Goal: Navigation & Orientation: Find specific page/section

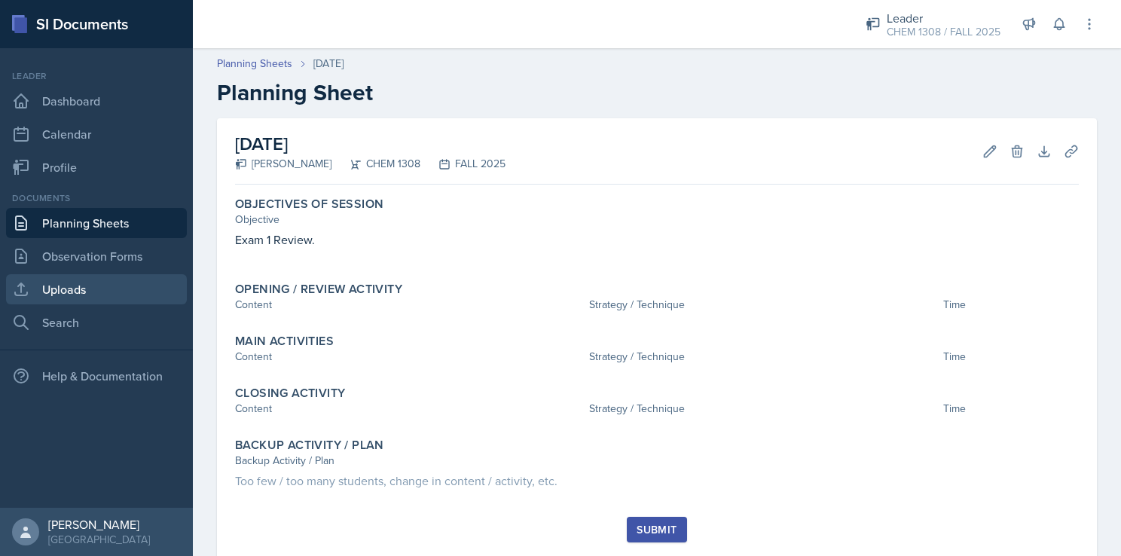
click at [84, 286] on link "Uploads" at bounding box center [96, 289] width 181 height 30
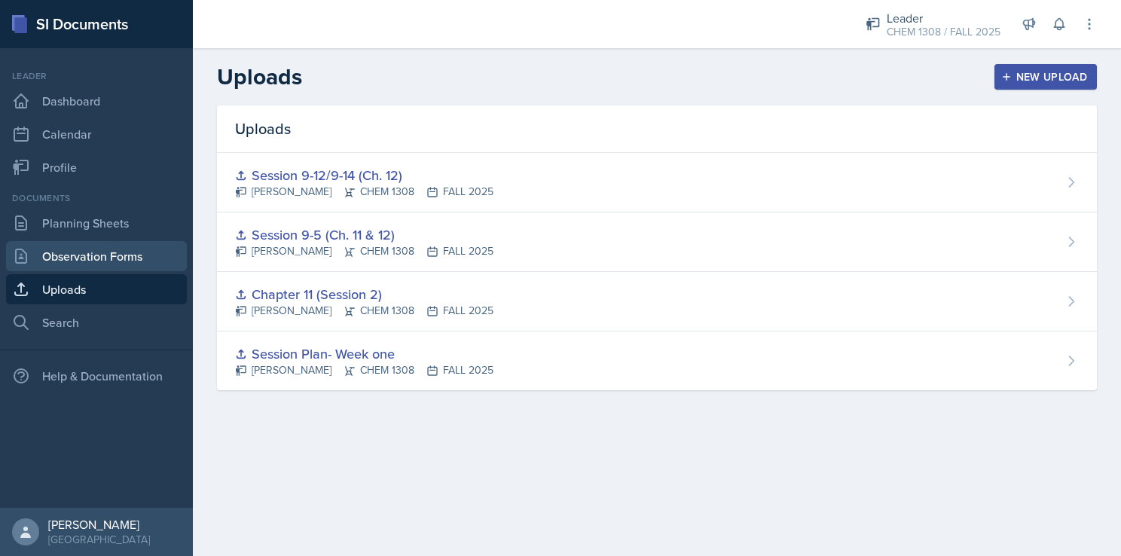
click at [105, 252] on link "Observation Forms" at bounding box center [96, 256] width 181 height 30
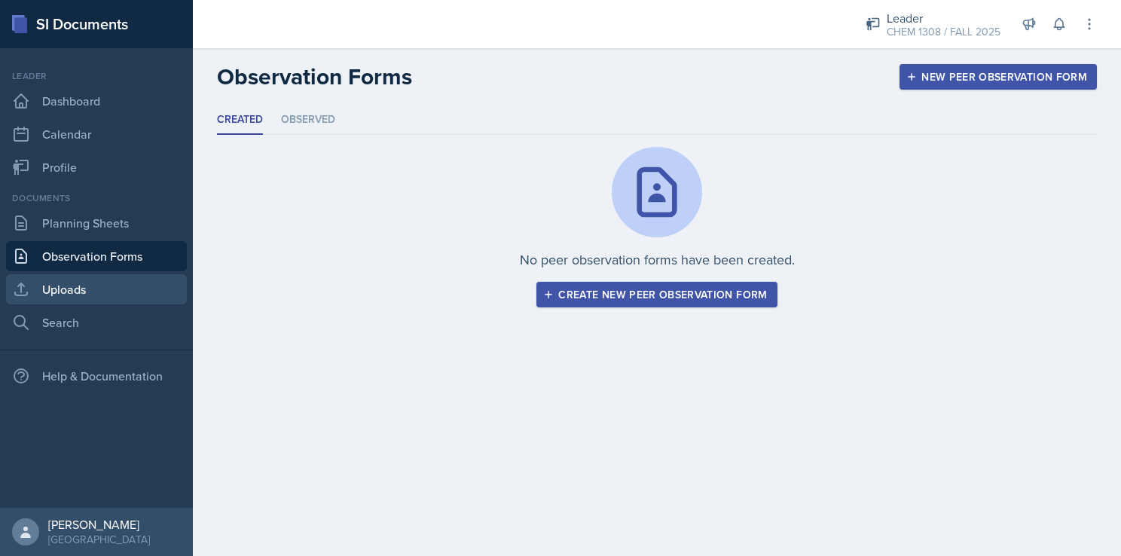
click at [99, 280] on link "Uploads" at bounding box center [96, 289] width 181 height 30
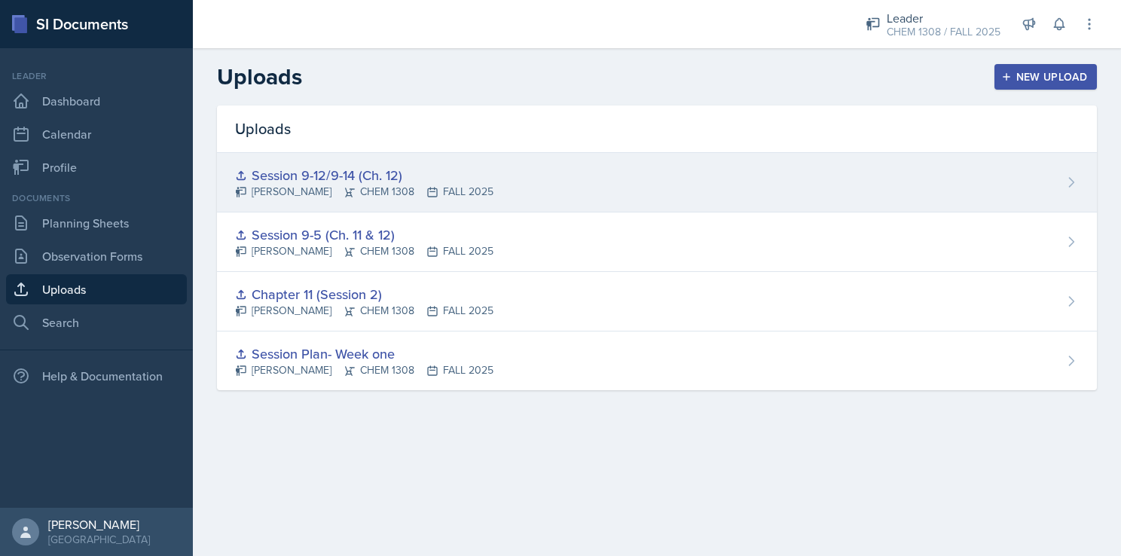
click at [460, 177] on div "Session 9-12/9-14 (Ch. 12)" at bounding box center [364, 175] width 258 height 20
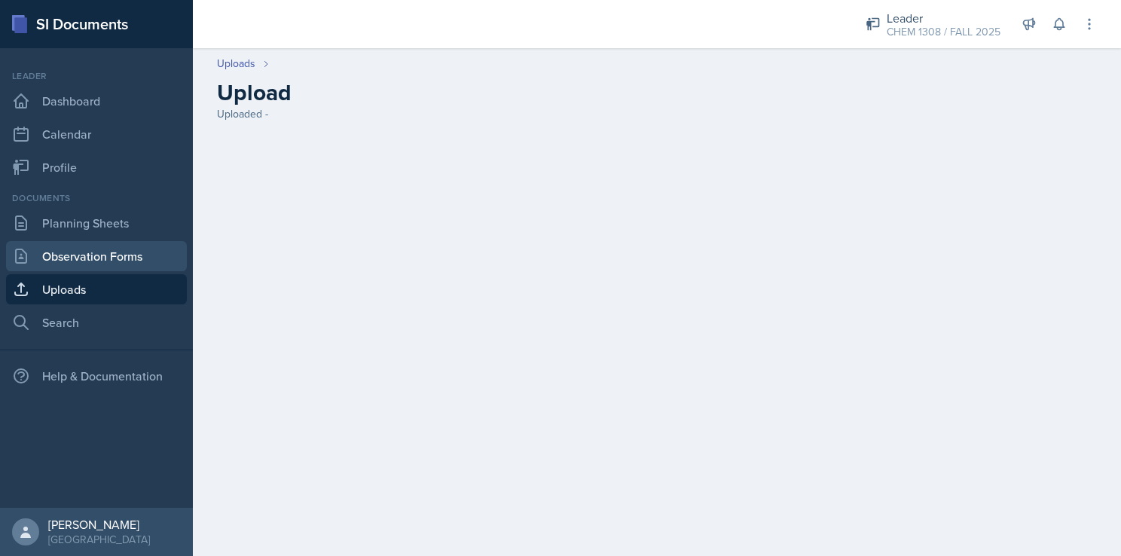
click at [126, 255] on link "Observation Forms" at bounding box center [96, 256] width 181 height 30
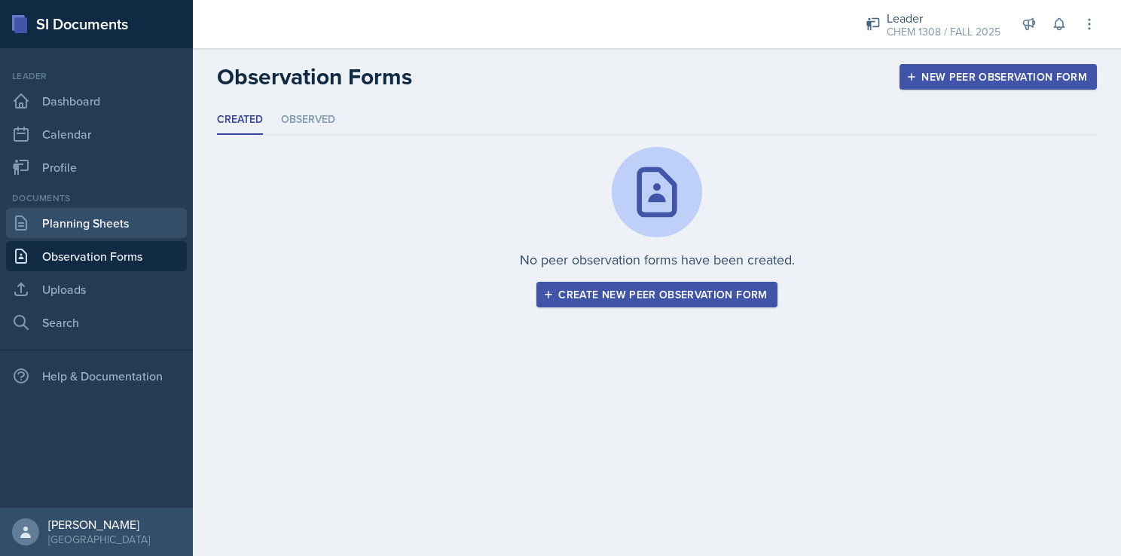
click at [115, 232] on link "Planning Sheets" at bounding box center [96, 223] width 181 height 30
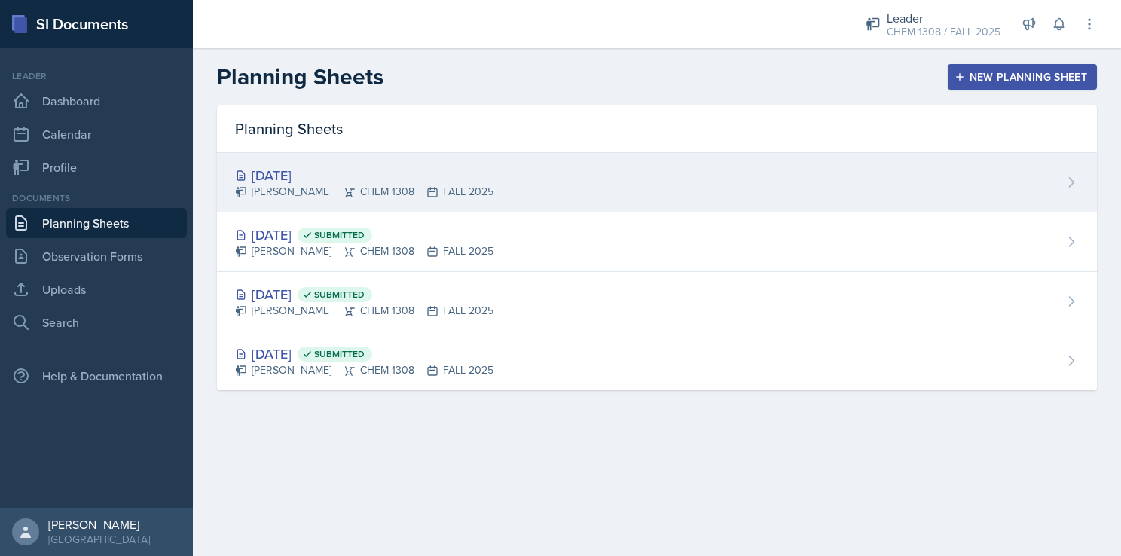
click at [386, 182] on div "[DATE]" at bounding box center [364, 175] width 258 height 20
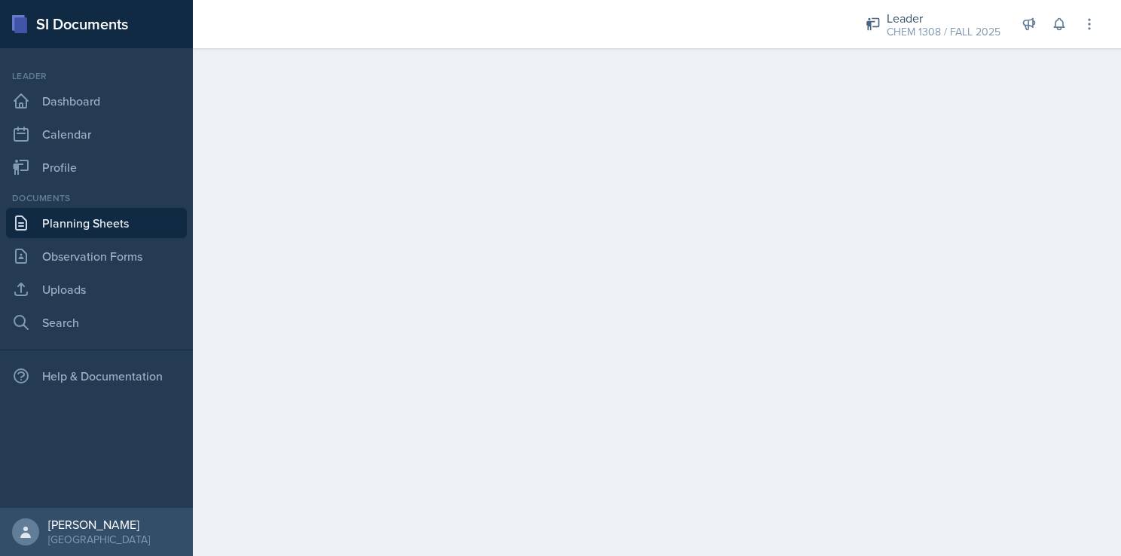
click at [81, 239] on div "Documents Planning Sheets Observation Forms Uploads Search" at bounding box center [96, 264] width 181 height 146
click at [90, 249] on link "Observation Forms" at bounding box center [96, 256] width 181 height 30
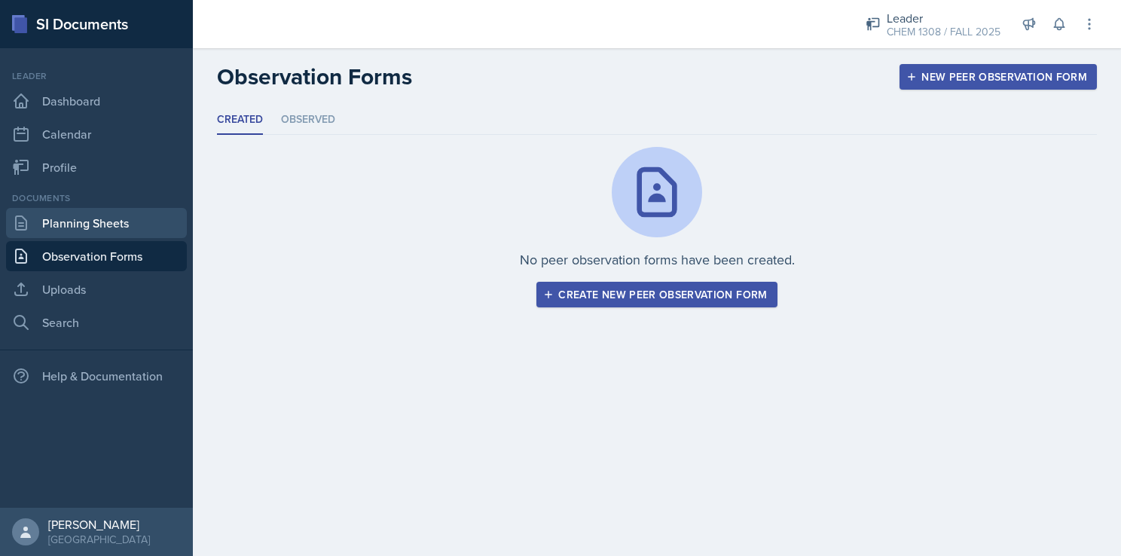
click at [106, 226] on link "Planning Sheets" at bounding box center [96, 223] width 181 height 30
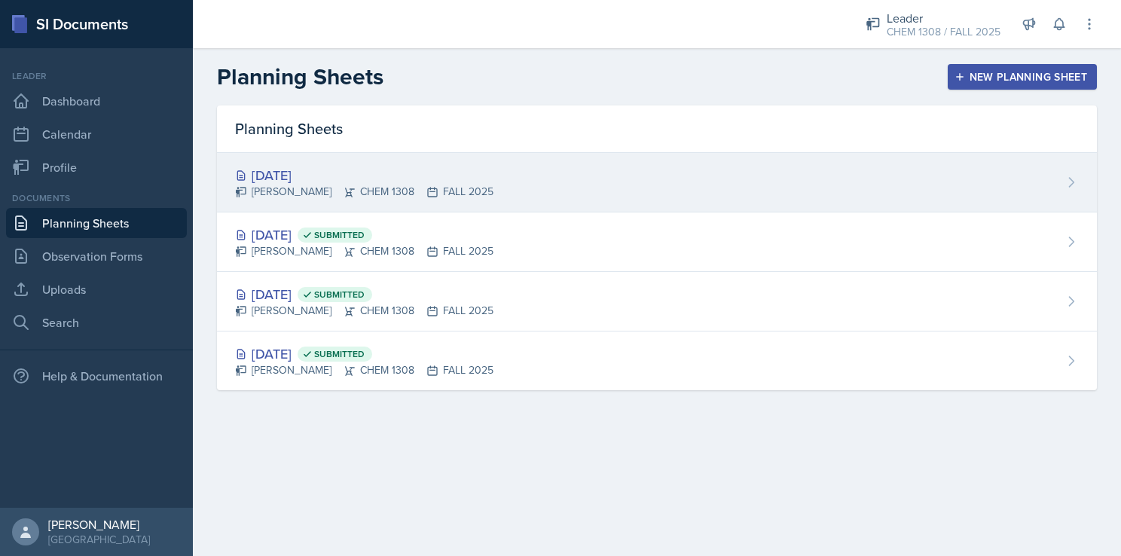
click at [307, 188] on div "[PERSON_NAME] CHEM 1308 FALL 2025" at bounding box center [364, 192] width 258 height 16
